Goal: Transaction & Acquisition: Purchase product/service

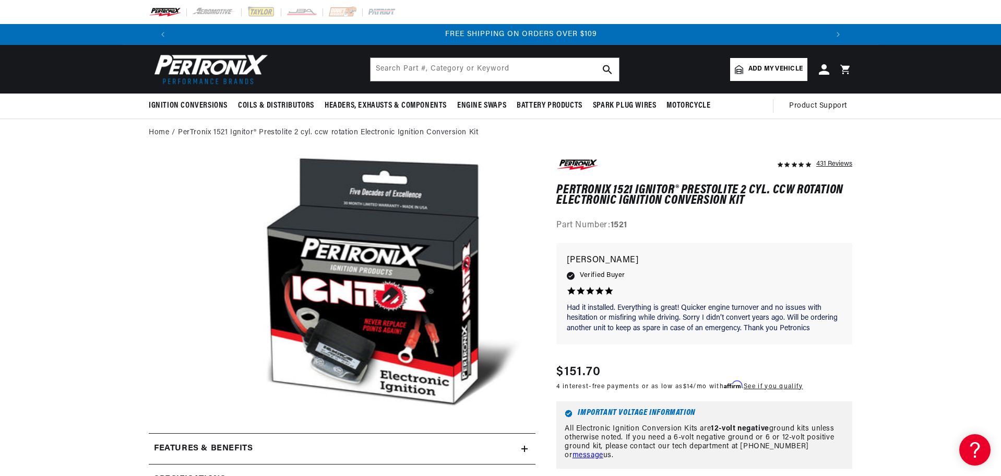
scroll to position [0, 1304]
drag, startPoint x: 557, startPoint y: 198, endPoint x: 745, endPoint y: 205, distance: 188.6
click at [745, 205] on h1 "PerTronix 1521 Ignitor® Prestolite 2 cyl. ccw rotation Electronic Ignition Conv…" at bounding box center [705, 195] width 296 height 21
copy h1 "Electronic Ignition Conversion Kit"
